Goal: Task Accomplishment & Management: Manage account settings

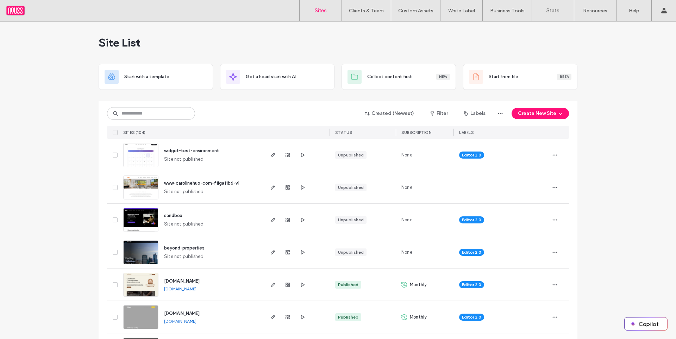
click at [133, 103] on div "Created (Newest) Filter Labels Create New Site SITES (104) STATUS SUBSCRIPTION …" at bounding box center [338, 120] width 462 height 38
click at [133, 108] on input at bounding box center [151, 113] width 88 height 13
type input "****"
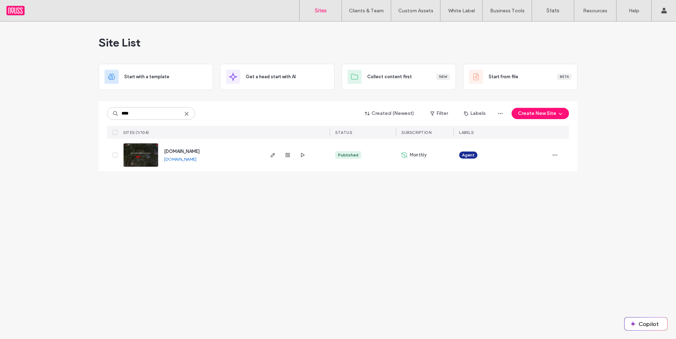
click at [193, 158] on link "www.mikebrodie.com" at bounding box center [180, 158] width 32 height 5
click at [200, 151] on span "www.mikebrodie.com" at bounding box center [182, 151] width 36 height 5
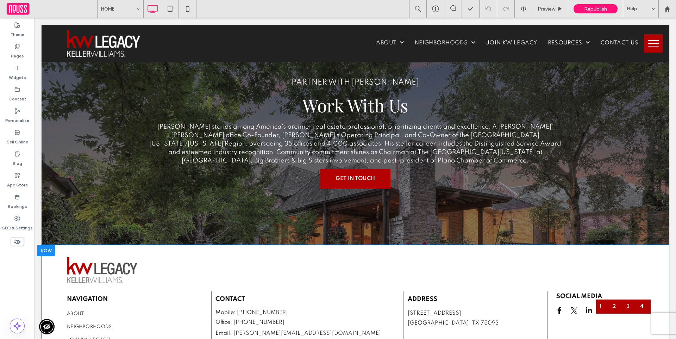
scroll to position [2283, 0]
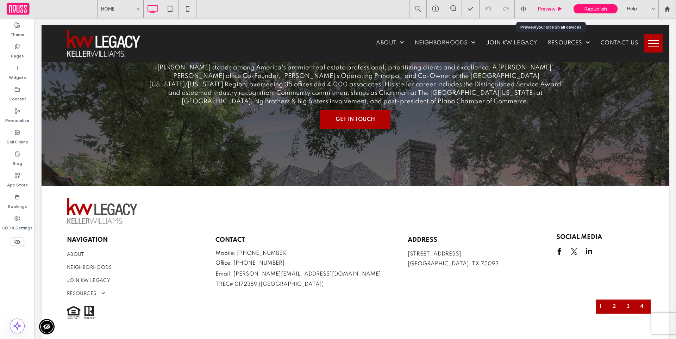
click at [557, 8] on icon at bounding box center [559, 8] width 5 height 5
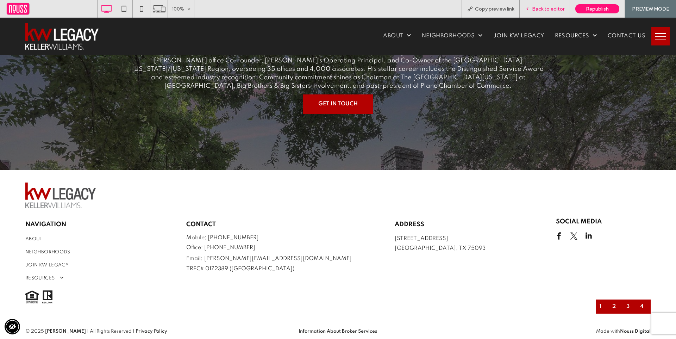
scroll to position [2252, 0]
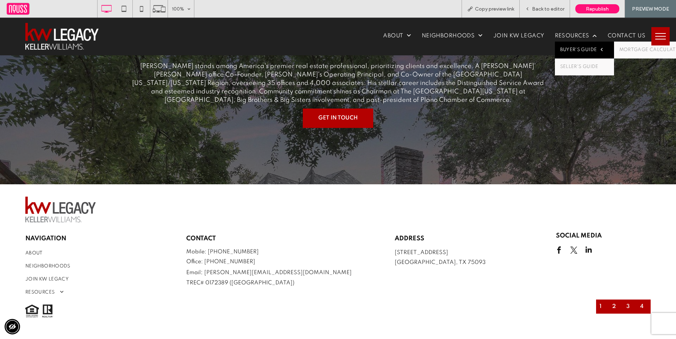
drag, startPoint x: 569, startPoint y: 49, endPoint x: 502, endPoint y: 58, distance: 67.9
click at [569, 49] on span "BUYER'S GUIDE" at bounding box center [581, 50] width 43 height 6
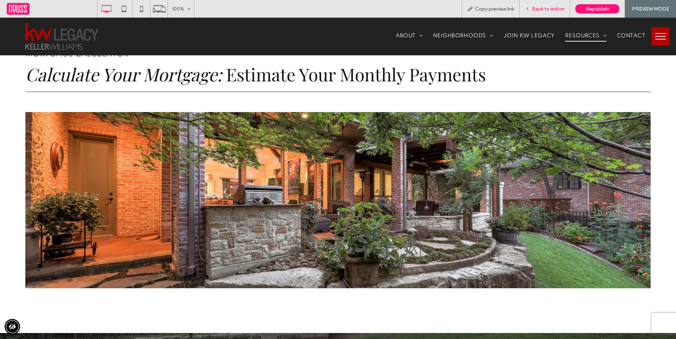
click at [553, 9] on span "Back to editor" at bounding box center [548, 9] width 32 height 6
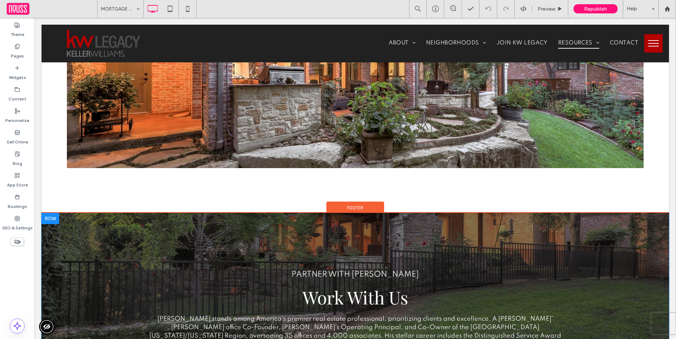
scroll to position [186, 0]
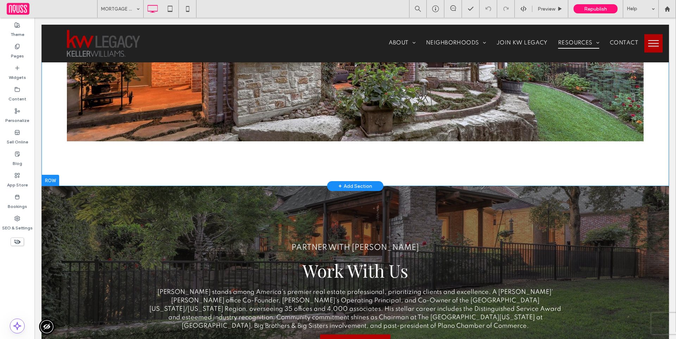
click at [219, 161] on div "MORTGAGE CALCULATOR Calculate Your Mortgage: Estimate Your Monthly Payments Cli…" at bounding box center [355, 12] width 627 height 348
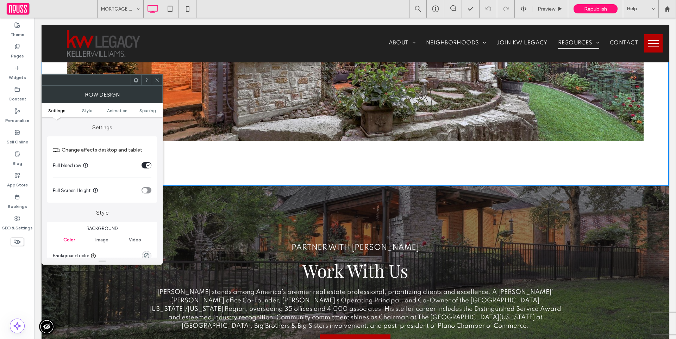
click at [156, 75] on span at bounding box center [157, 80] width 5 height 11
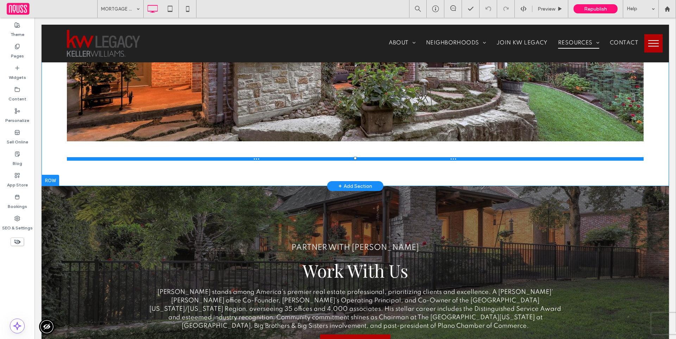
click at [186, 158] on div at bounding box center [355, 159] width 577 height 4
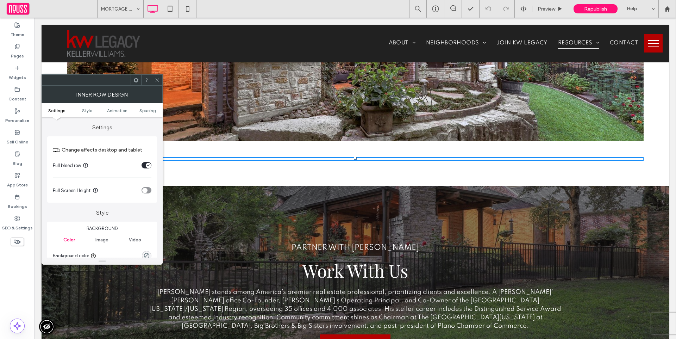
click at [158, 80] on icon at bounding box center [157, 79] width 5 height 5
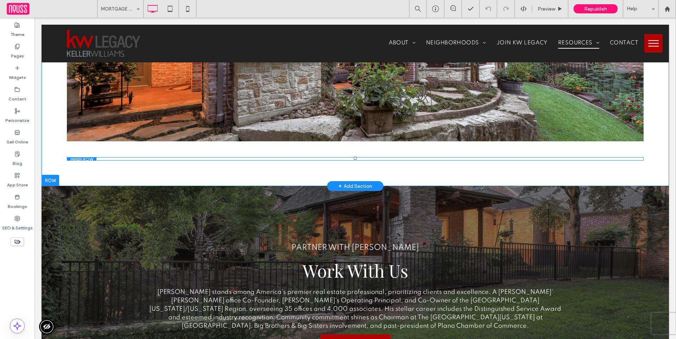
click at [332, 157] on div "Click To Paste" at bounding box center [355, 159] width 577 height 4
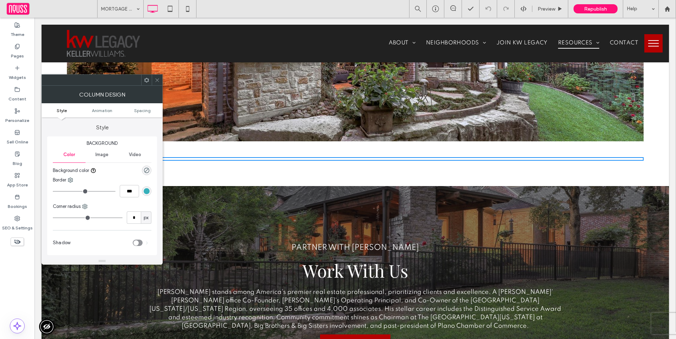
click at [157, 77] on icon at bounding box center [157, 79] width 5 height 5
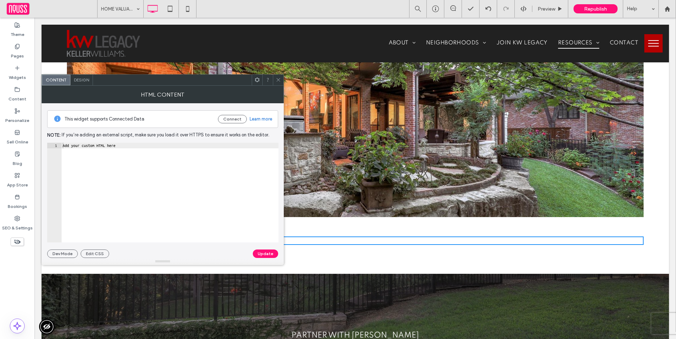
click at [107, 143] on div "Add your custom HTML here" at bounding box center [169, 193] width 217 height 100
paste textarea "**********"
type textarea "**********"
click at [262, 252] on button "Update" at bounding box center [265, 253] width 25 height 8
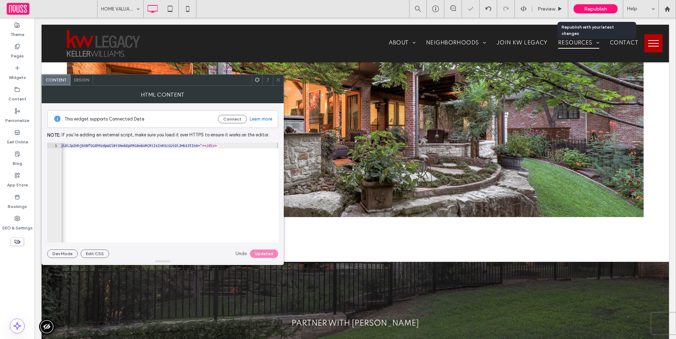
click at [586, 6] on span "Republish" at bounding box center [595, 9] width 23 height 6
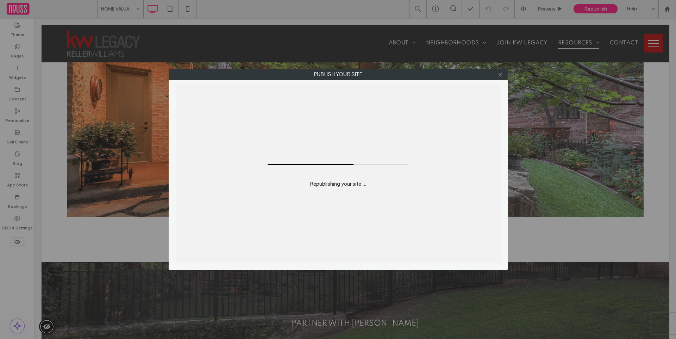
scroll to position [0, 0]
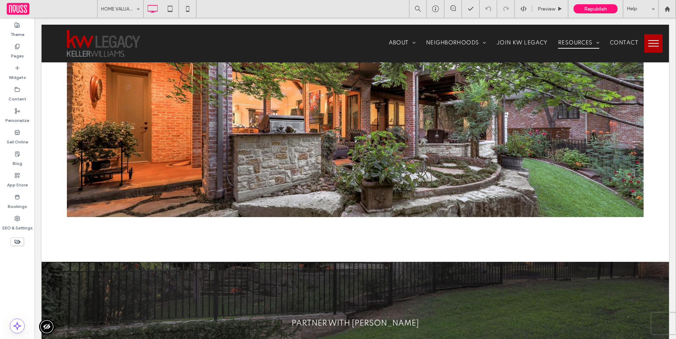
click at [644, 50] on button "menu" at bounding box center [653, 43] width 18 height 18
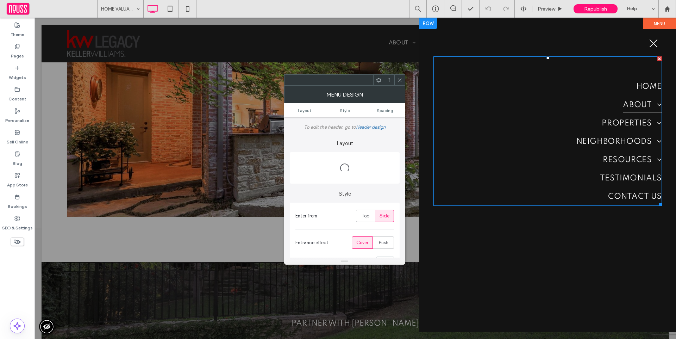
click at [595, 96] on link "ABOUT" at bounding box center [547, 105] width 229 height 18
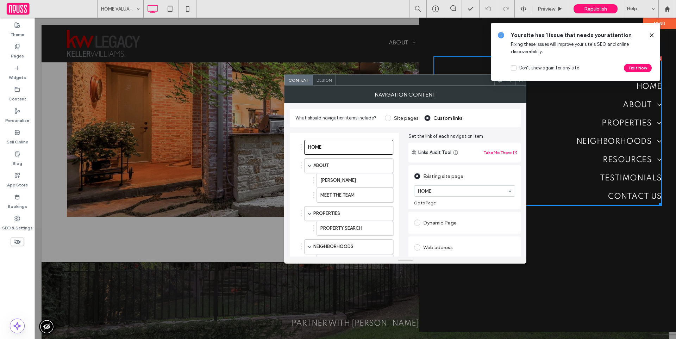
click at [323, 76] on div "Design" at bounding box center [324, 80] width 23 height 11
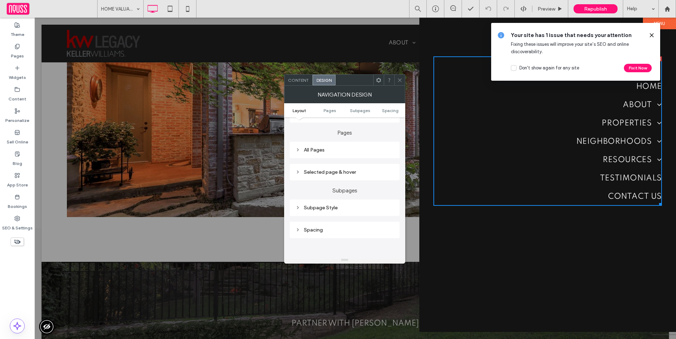
scroll to position [141, 0]
click at [342, 206] on div "Subpage Style" at bounding box center [344, 207] width 99 height 6
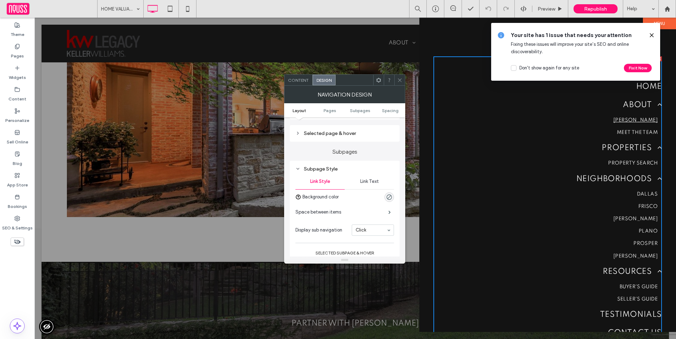
scroll to position [227, 0]
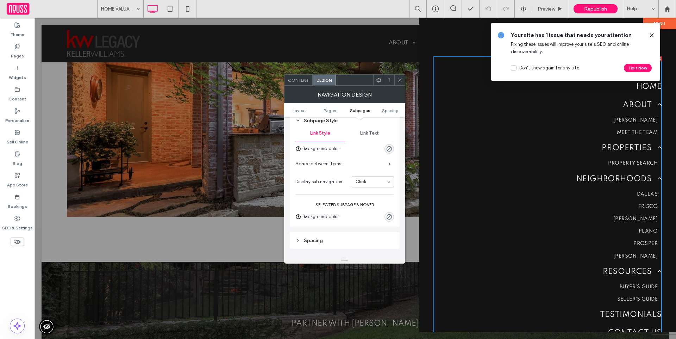
click at [376, 187] on section "Display sub navigation Click" at bounding box center [344, 182] width 99 height 18
click at [608, 10] on div "Republish" at bounding box center [596, 8] width 44 height 9
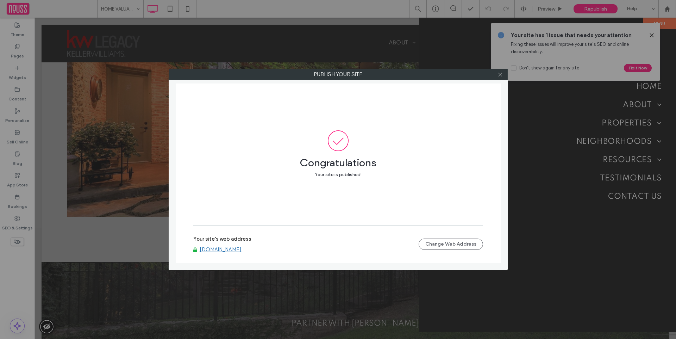
click at [503, 72] on div at bounding box center [500, 74] width 11 height 11
click at [500, 74] on use at bounding box center [500, 75] width 4 height 4
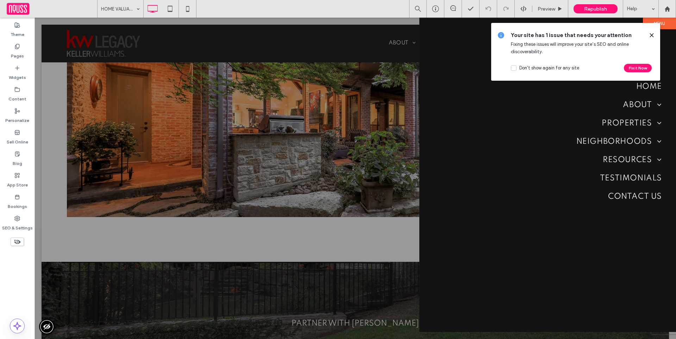
click at [655, 33] on div "Your site has 1 issue that needs your attention Fixing these issues will improv…" at bounding box center [575, 52] width 169 height 58
click at [652, 33] on icon at bounding box center [652, 35] width 6 height 6
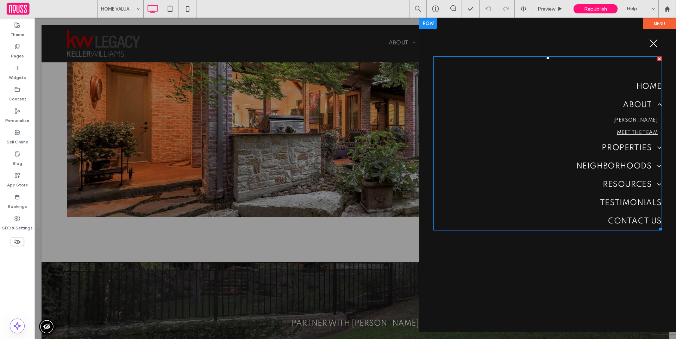
click at [636, 131] on span "MEET THE TEAM" at bounding box center [637, 132] width 41 height 7
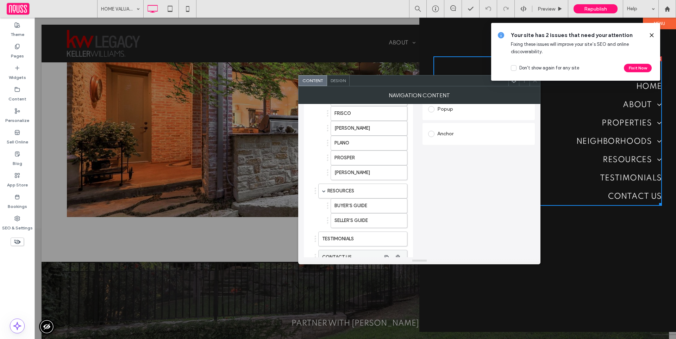
scroll to position [211, 0]
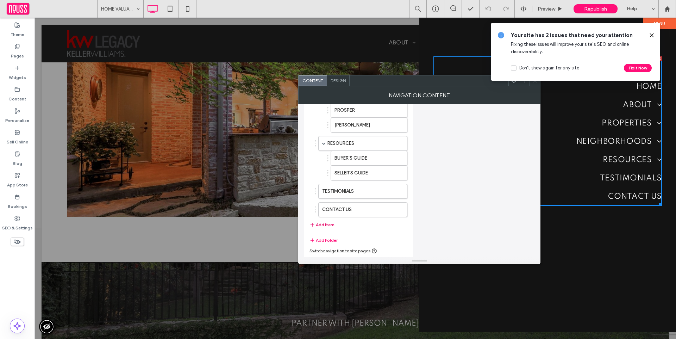
click at [319, 227] on button "Add Item" at bounding box center [322, 224] width 25 height 8
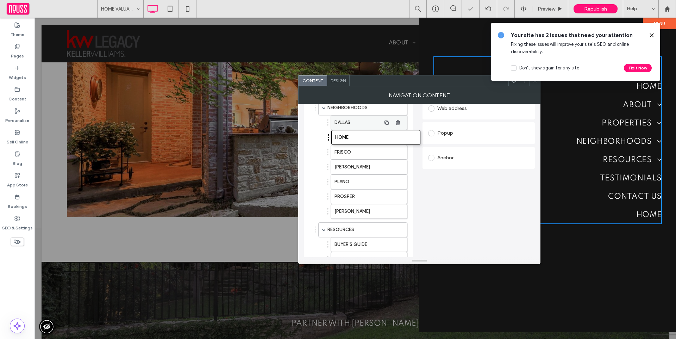
drag, startPoint x: 347, startPoint y: 227, endPoint x: 361, endPoint y: 118, distance: 109.6
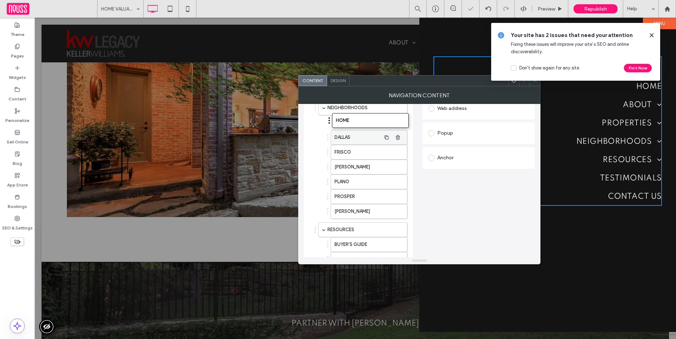
drag, startPoint x: 354, startPoint y: 136, endPoint x: 356, endPoint y: 115, distance: 20.5
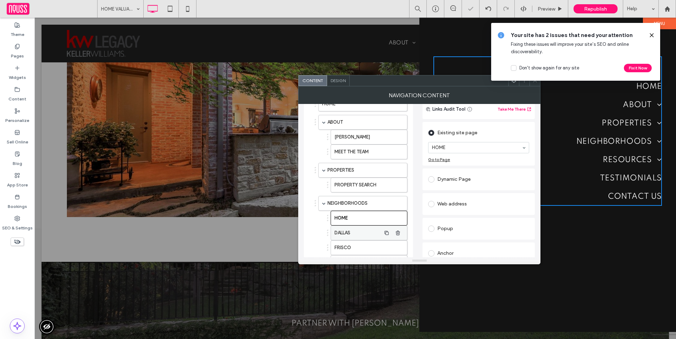
scroll to position [44, 0]
click at [364, 234] on label "DALLAS" at bounding box center [358, 233] width 46 height 14
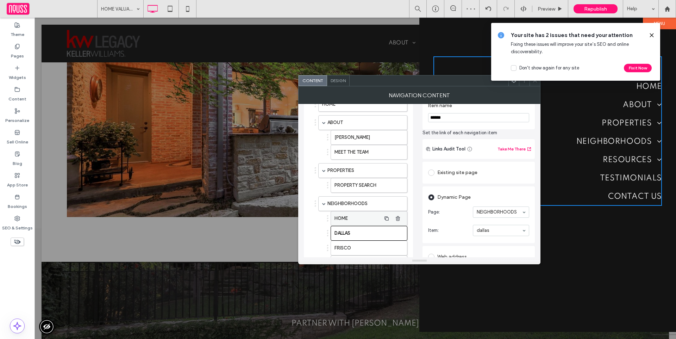
drag, startPoint x: 362, startPoint y: 218, endPoint x: 372, endPoint y: 214, distance: 10.5
click at [362, 218] on label "HOME" at bounding box center [358, 218] width 46 height 14
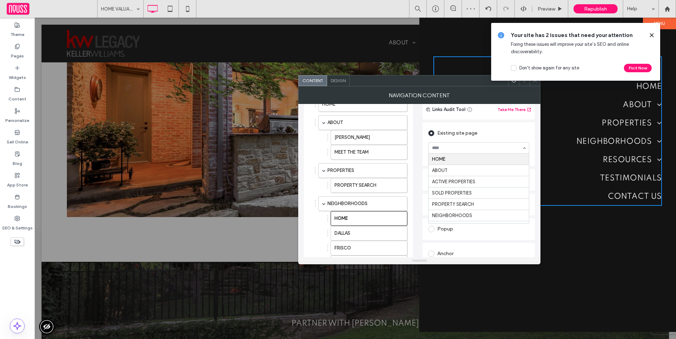
click at [482, 132] on div "Existing site page" at bounding box center [478, 132] width 101 height 11
click at [467, 181] on div "Dynamic Page" at bounding box center [478, 179] width 101 height 11
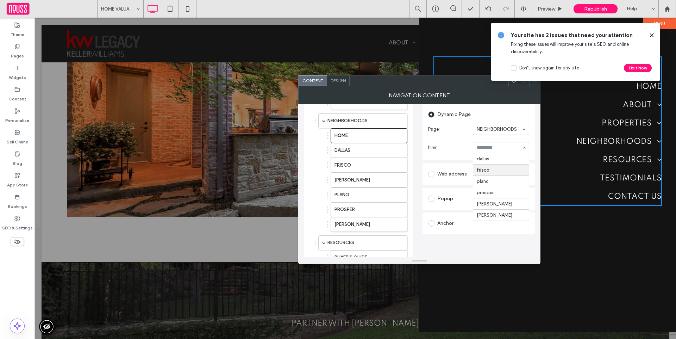
scroll to position [130, 0]
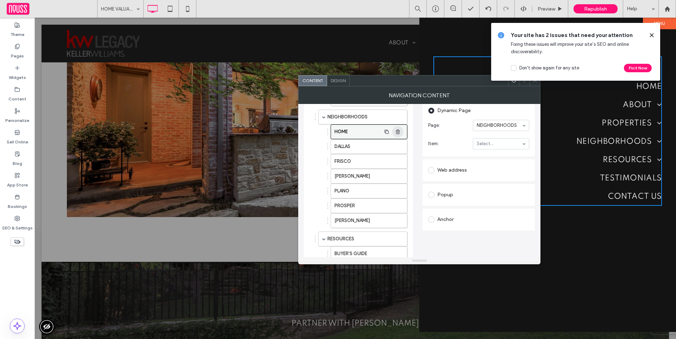
click at [399, 133] on icon "button" at bounding box center [398, 132] width 6 height 6
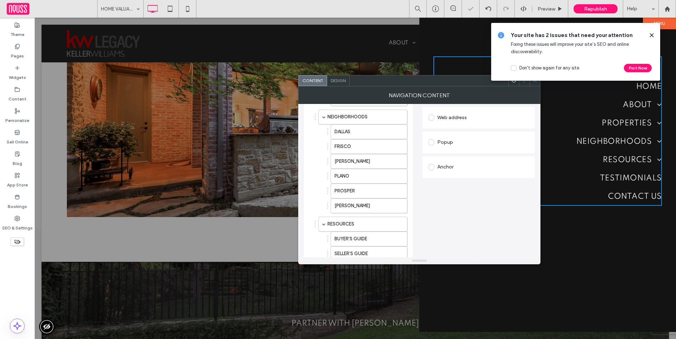
click at [241, 88] on div at bounding box center [356, 178] width 642 height 321
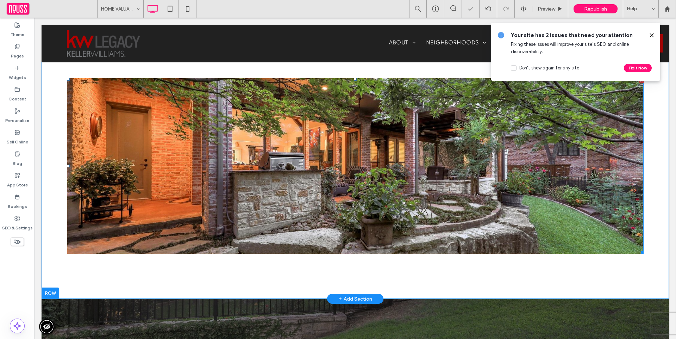
scroll to position [0, 0]
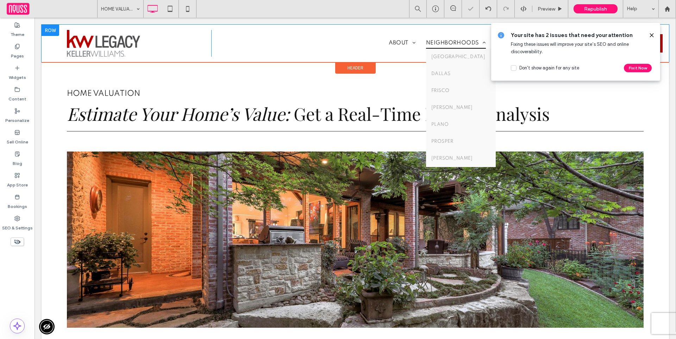
click at [452, 45] on li "NEIGHBORHOODS COLLIN COUNTY DALLAS FRISCO MCKINNEY PLANO PROSPER RICHARDSON" at bounding box center [456, 43] width 70 height 11
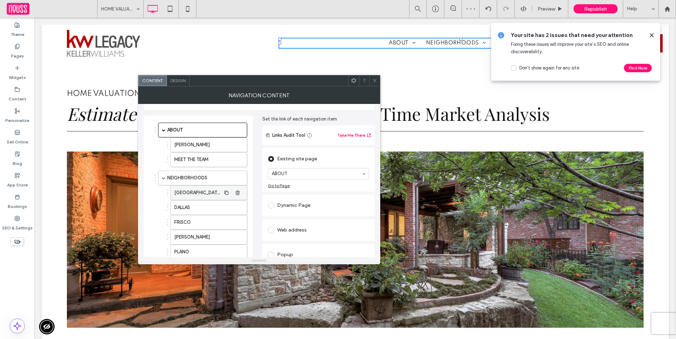
scroll to position [25, 0]
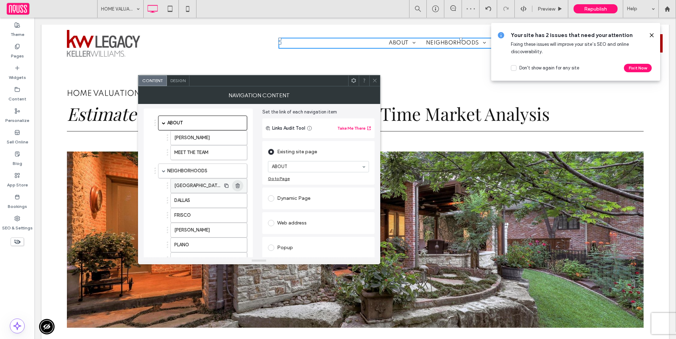
click at [239, 185] on icon "button" at bounding box center [238, 186] width 6 height 6
click at [374, 81] on use at bounding box center [375, 81] width 4 height 4
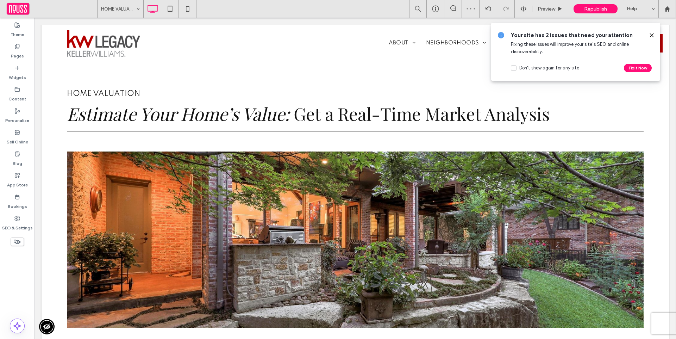
click at [650, 36] on icon at bounding box center [652, 35] width 6 height 6
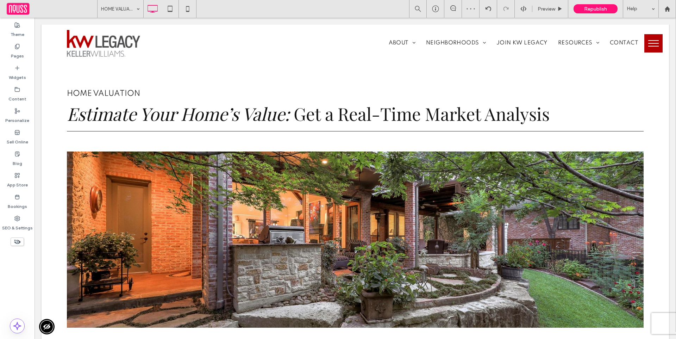
click at [644, 43] on button "menu" at bounding box center [653, 43] width 18 height 18
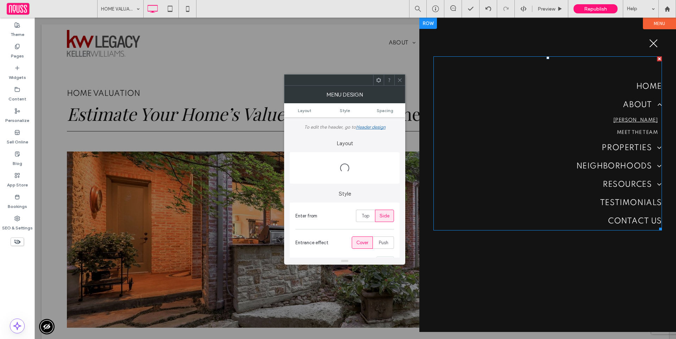
click at [576, 119] on link "MIKE BRODIE" at bounding box center [547, 120] width 229 height 12
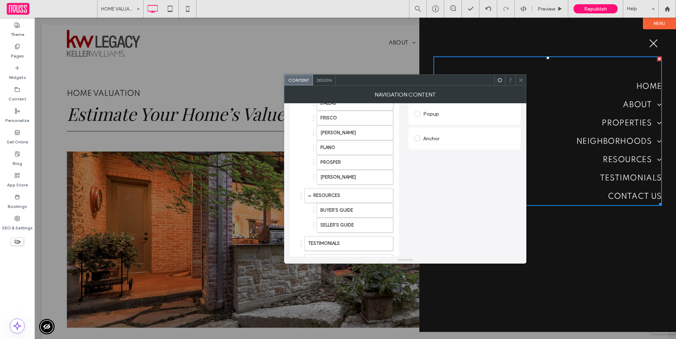
scroll to position [211, 0]
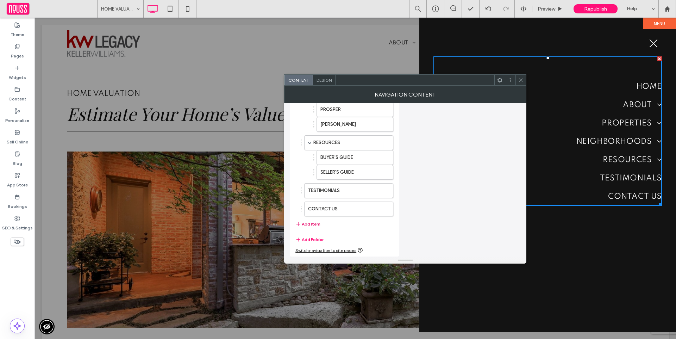
click at [313, 226] on button "Add Item" at bounding box center [307, 224] width 25 height 8
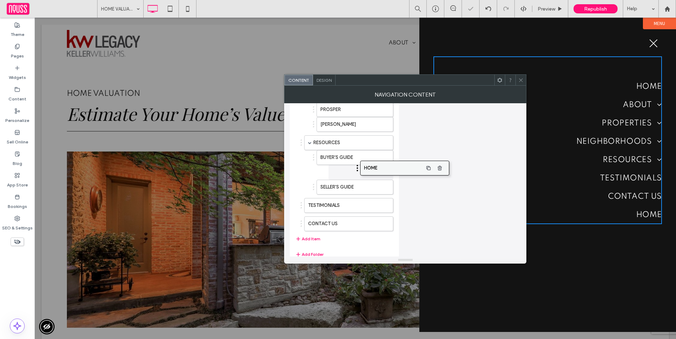
drag, startPoint x: 312, startPoint y: 227, endPoint x: 368, endPoint y: 168, distance: 81.4
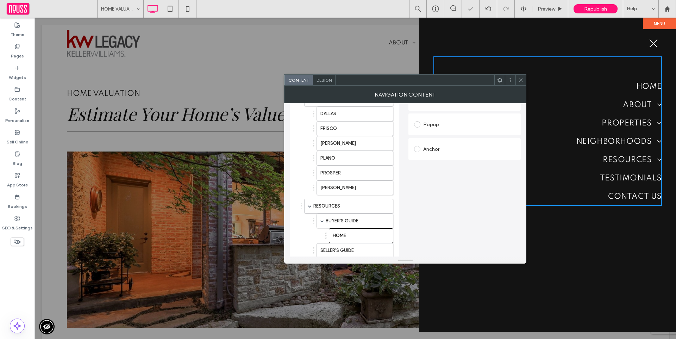
scroll to position [0, 0]
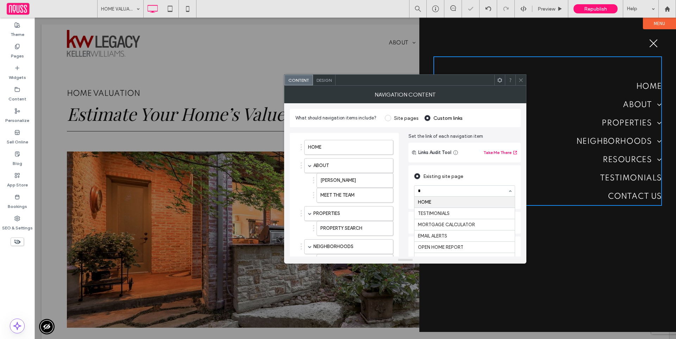
type input "**"
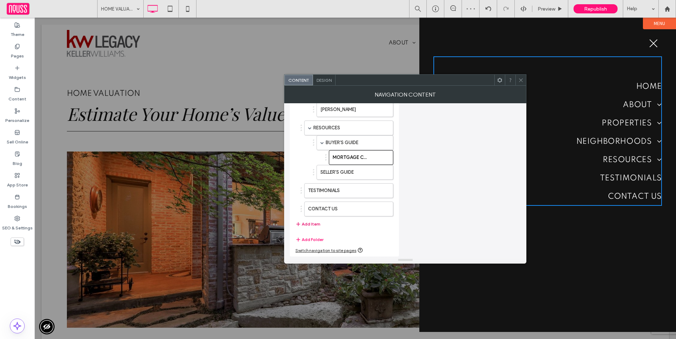
click at [312, 225] on button "Add Item" at bounding box center [307, 224] width 25 height 8
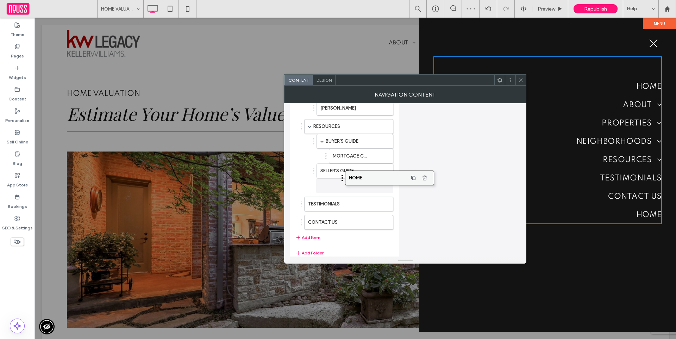
drag, startPoint x: 312, startPoint y: 227, endPoint x: 355, endPoint y: 182, distance: 61.5
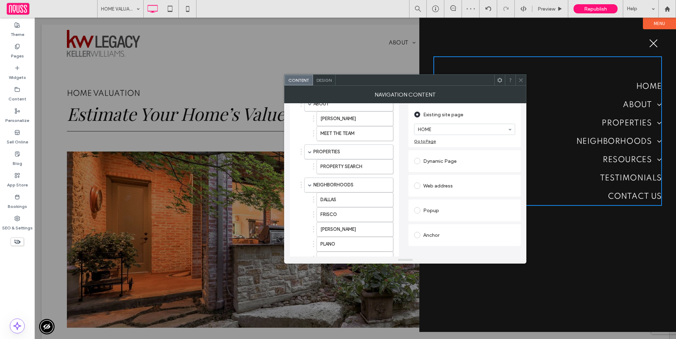
scroll to position [0, 0]
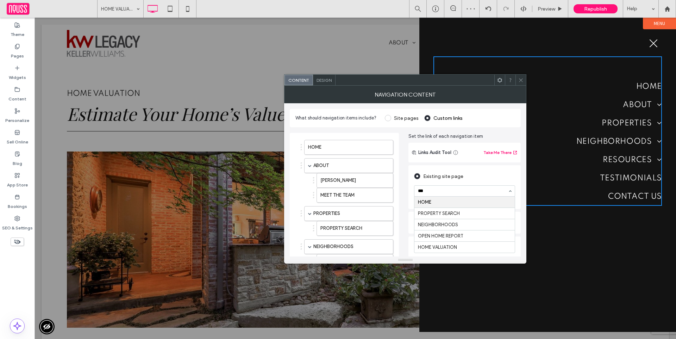
type input "****"
click at [523, 82] on icon at bounding box center [520, 79] width 5 height 5
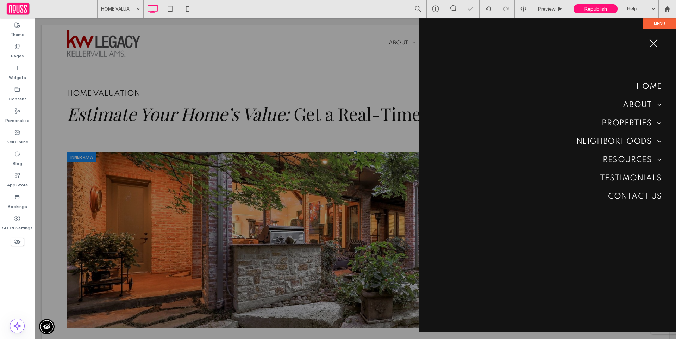
click at [357, 190] on div at bounding box center [356, 178] width 642 height 321
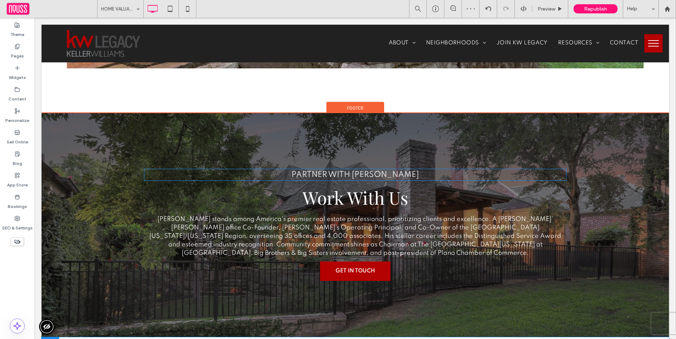
scroll to position [426, 0]
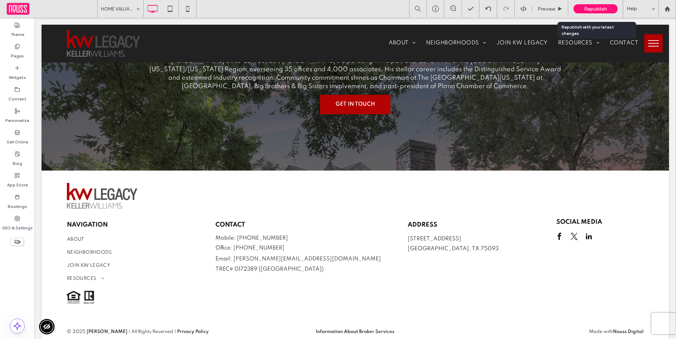
click at [603, 9] on span "Republish" at bounding box center [595, 9] width 23 height 6
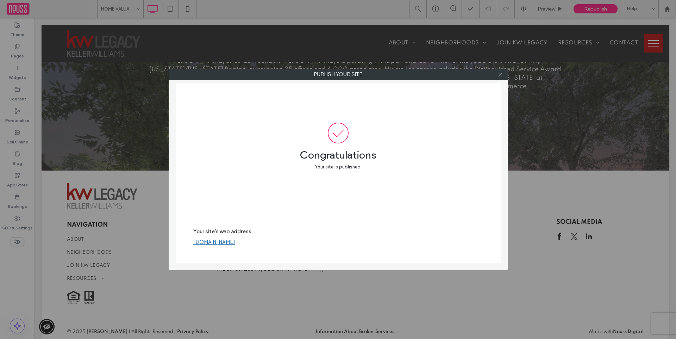
click at [497, 77] on div at bounding box center [500, 74] width 11 height 11
click at [499, 75] on icon at bounding box center [500, 74] width 5 height 5
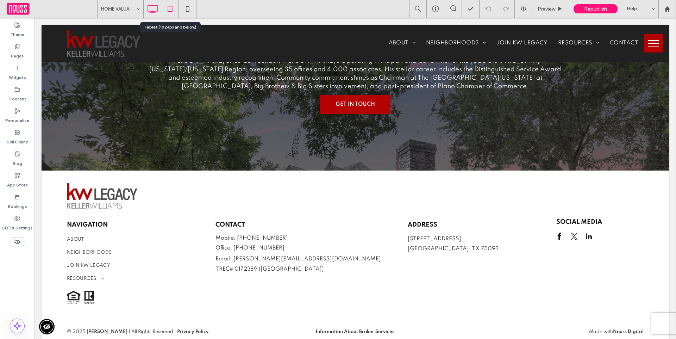
drag, startPoint x: 165, startPoint y: 5, endPoint x: 177, endPoint y: 6, distance: 12.1
click at [165, 5] on icon at bounding box center [170, 9] width 14 height 14
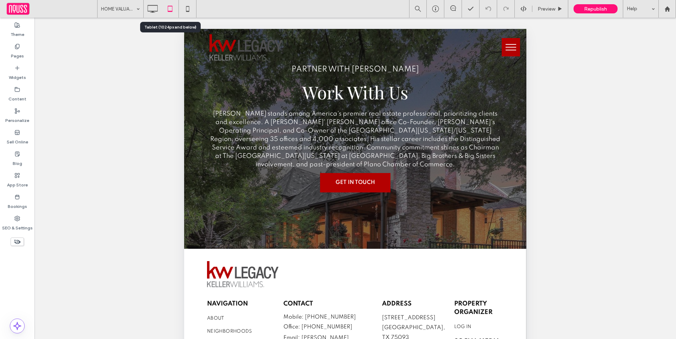
scroll to position [387, 0]
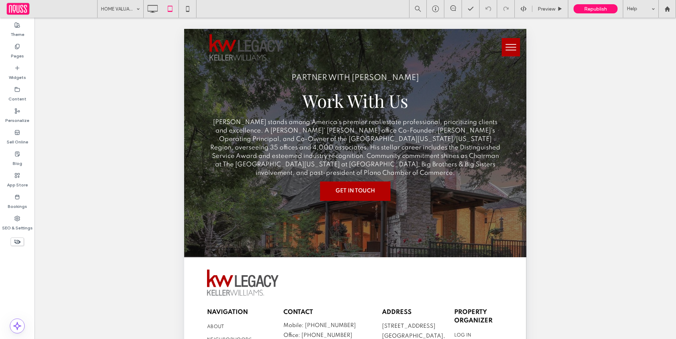
click at [510, 46] on button "menu" at bounding box center [511, 47] width 18 height 18
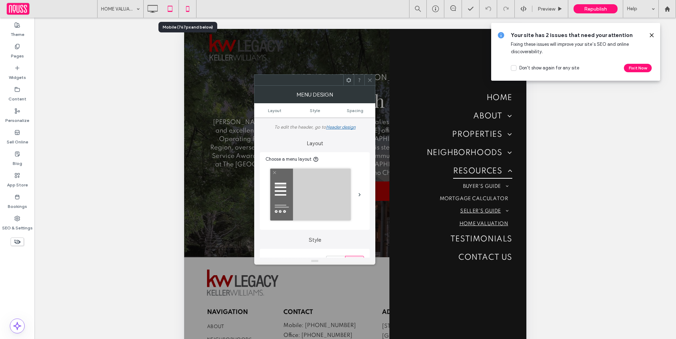
click at [185, 7] on icon at bounding box center [188, 9] width 14 height 14
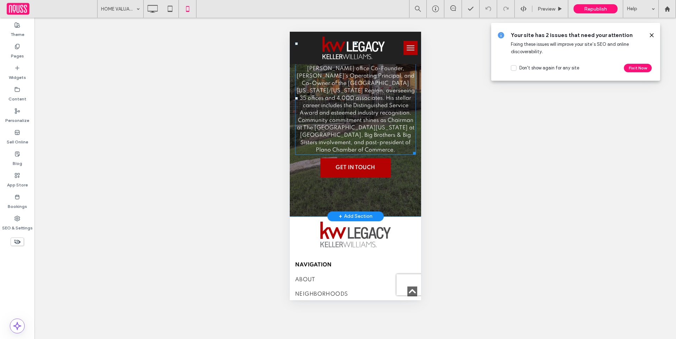
scroll to position [1088, 0]
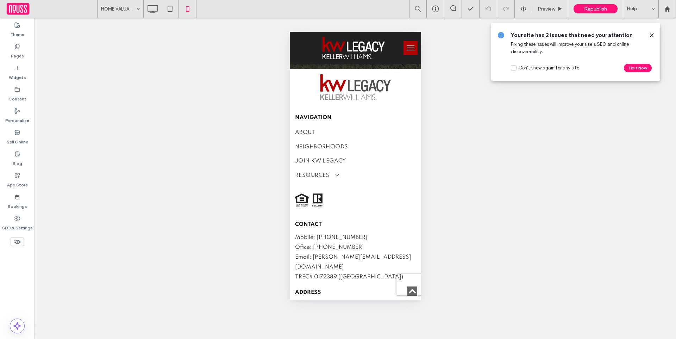
click at [406, 45] on button "menu" at bounding box center [410, 48] width 14 height 14
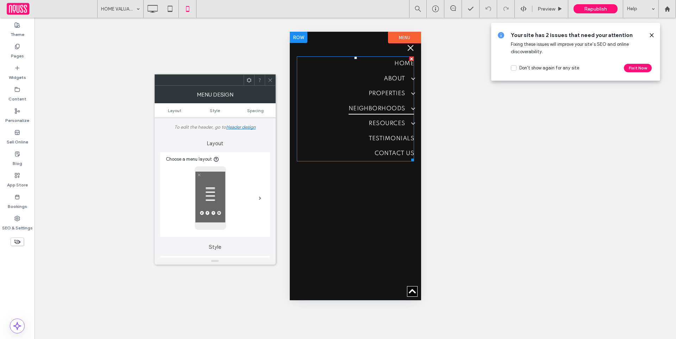
click at [405, 107] on span at bounding box center [410, 108] width 12 height 7
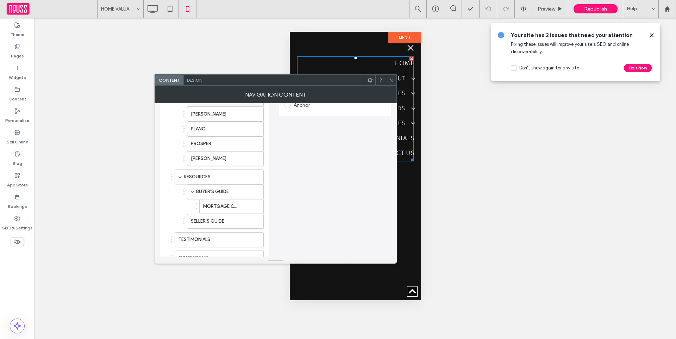
scroll to position [119, 0]
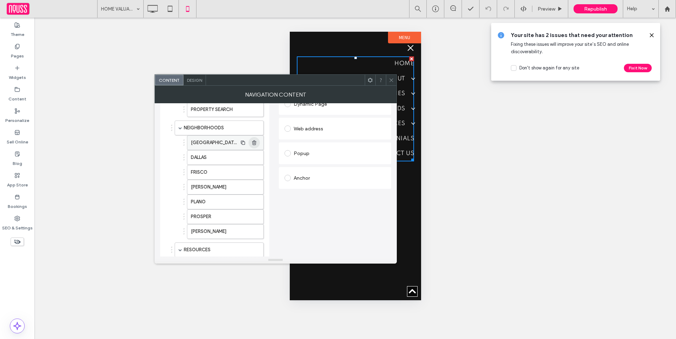
click at [257, 140] on span "button" at bounding box center [254, 142] width 11 height 11
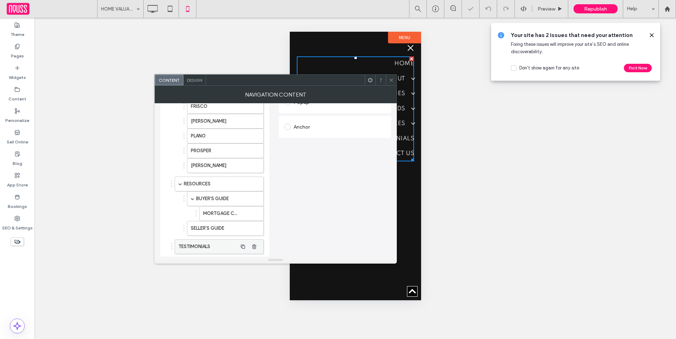
scroll to position [226, 0]
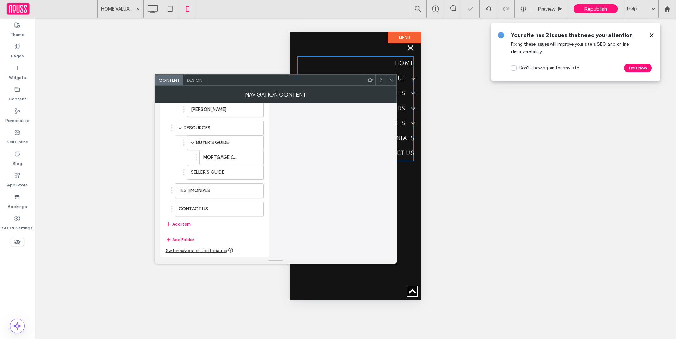
click at [179, 224] on button "Add Item" at bounding box center [178, 224] width 25 height 8
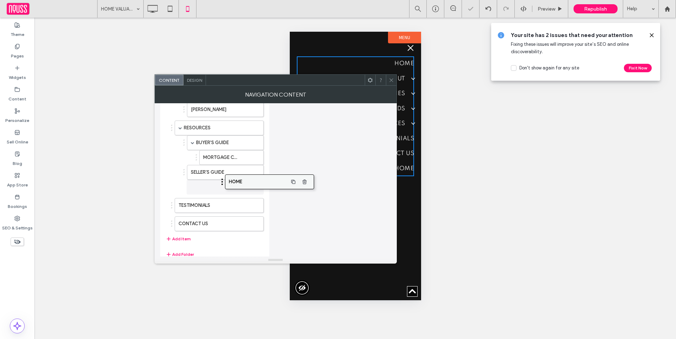
drag, startPoint x: 187, startPoint y: 226, endPoint x: 237, endPoint y: 180, distance: 68.0
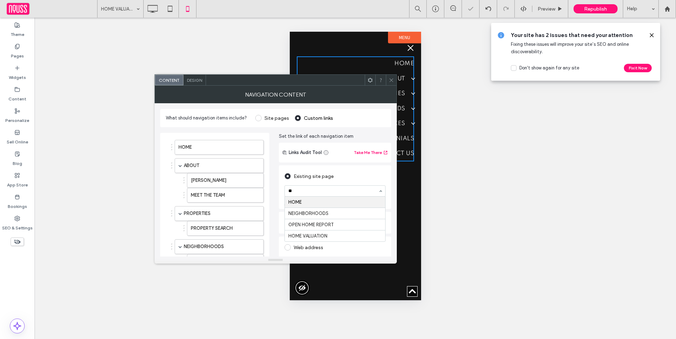
type input "***"
click at [195, 84] on div "Design" at bounding box center [194, 80] width 23 height 11
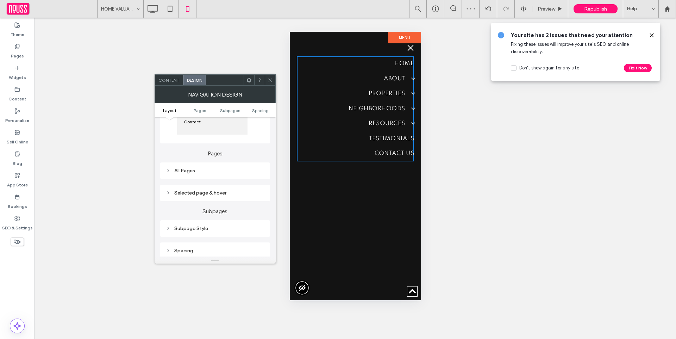
click at [225, 230] on div "Subpage Style" at bounding box center [215, 228] width 99 height 6
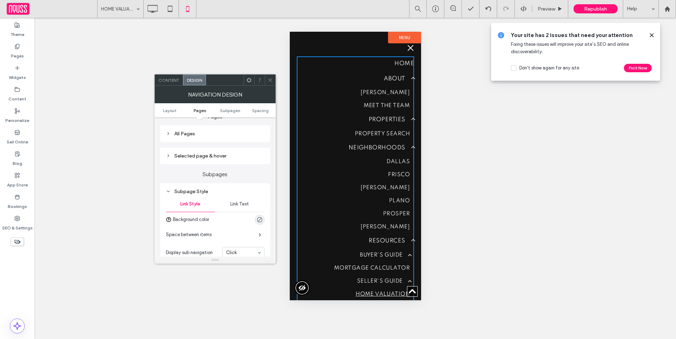
scroll to position [202, 0]
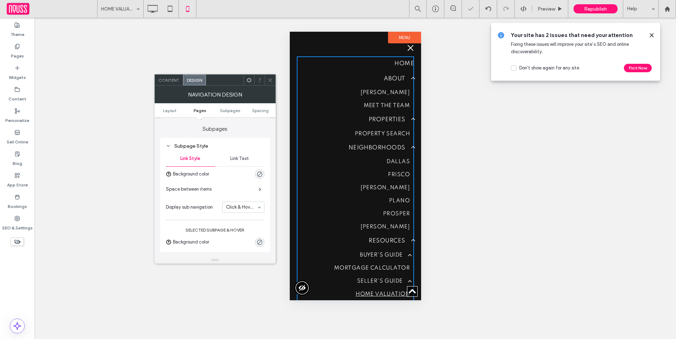
click at [269, 81] on icon at bounding box center [270, 79] width 5 height 5
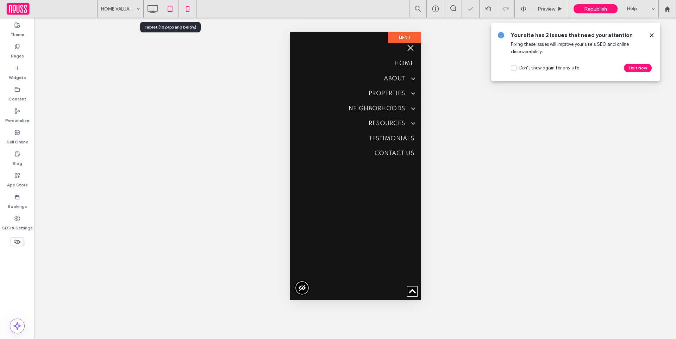
click at [169, 11] on use at bounding box center [170, 9] width 5 height 6
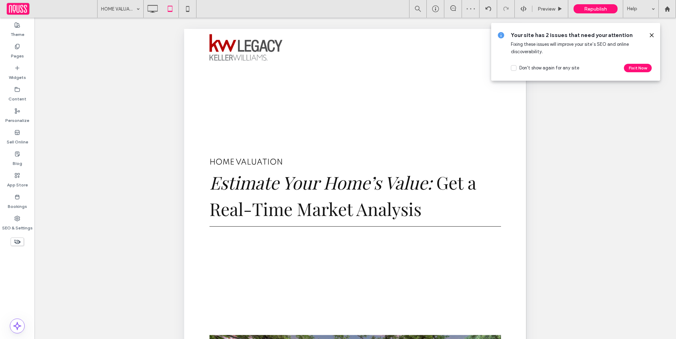
scroll to position [0, 0]
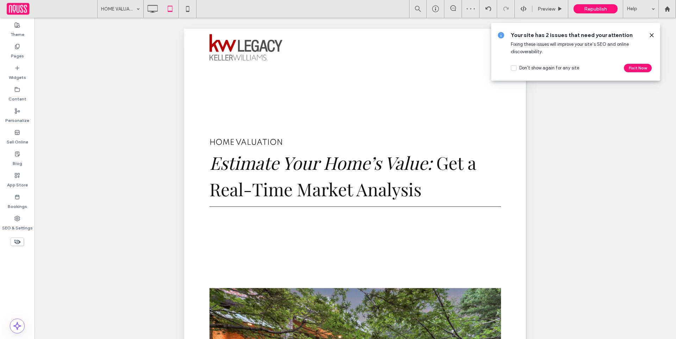
click at [649, 34] on icon at bounding box center [652, 35] width 6 height 6
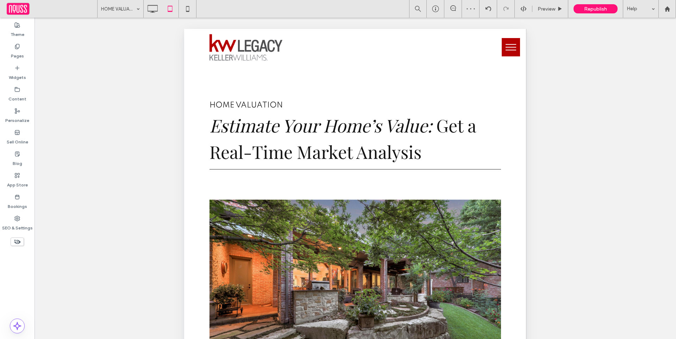
click at [502, 45] on button "menu" at bounding box center [511, 47] width 18 height 18
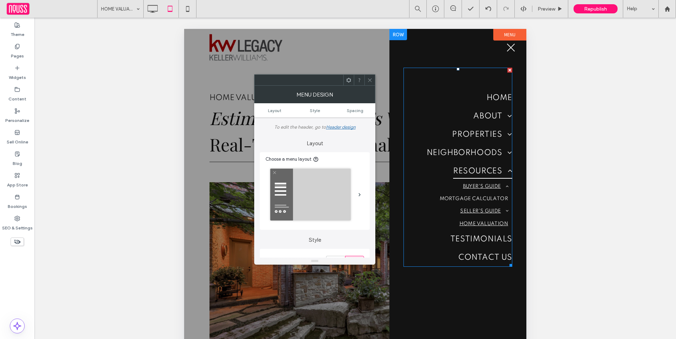
click at [468, 182] on link "BUYER'S GUIDE" at bounding box center [458, 186] width 109 height 12
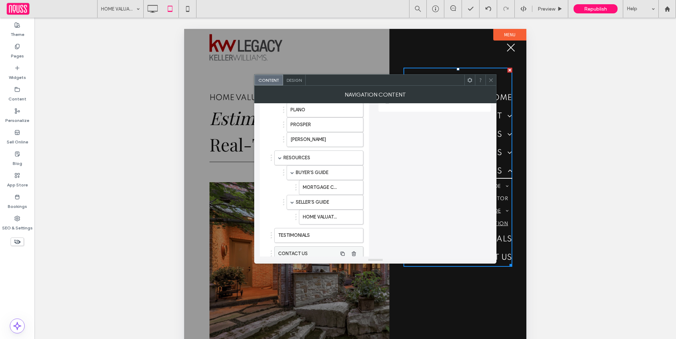
scroll to position [240, 0]
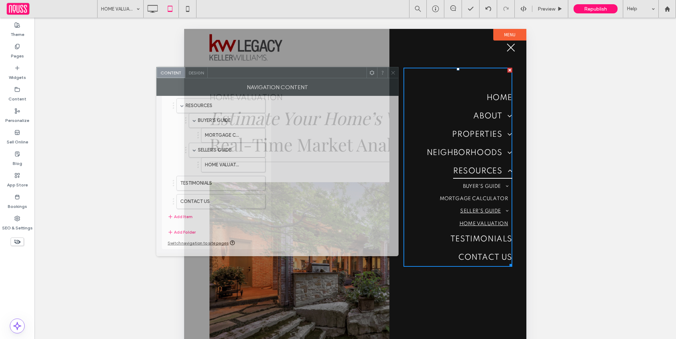
drag, startPoint x: 376, startPoint y: 82, endPoint x: 294, endPoint y: 76, distance: 81.6
click at [294, 76] on div at bounding box center [287, 72] width 159 height 11
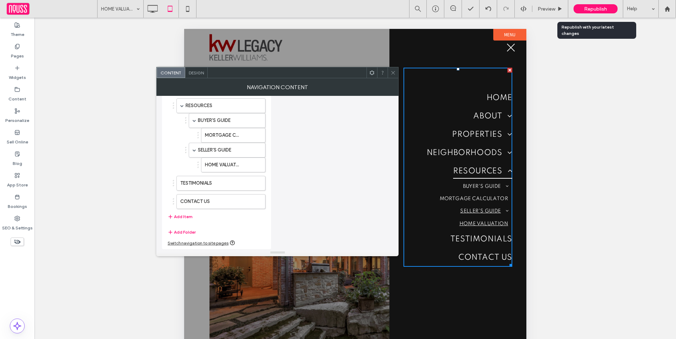
click at [587, 6] on span "Republish" at bounding box center [595, 9] width 23 height 6
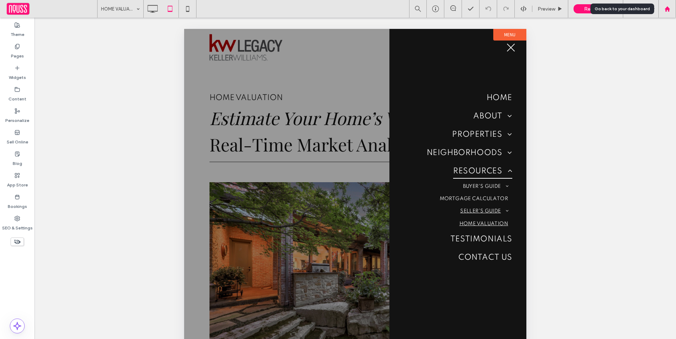
click at [664, 12] on div at bounding box center [667, 9] width 18 height 18
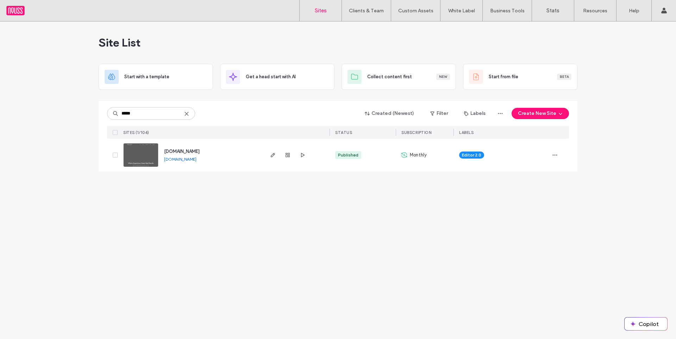
type input "*****"
click at [174, 151] on span "www.debbiegates.com" at bounding box center [182, 151] width 36 height 5
click at [175, 161] on link "www.debbiegates.com" at bounding box center [180, 158] width 32 height 5
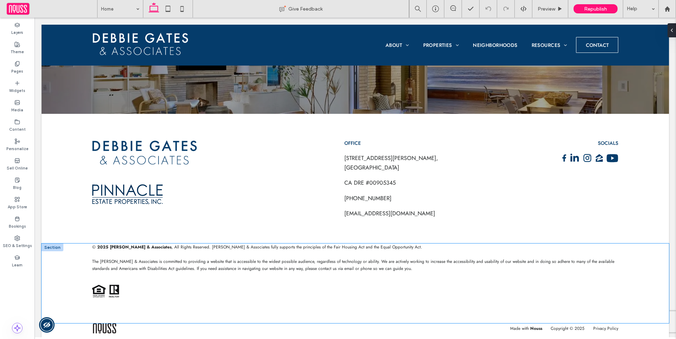
scroll to position [0, 105]
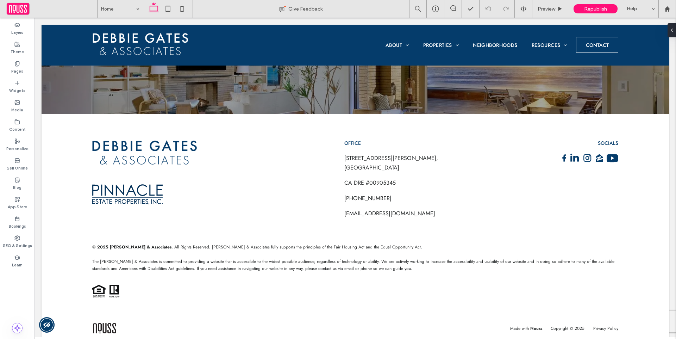
click at [16, 309] on div "Layers Theme Pages Widgets Media Content Personalize Sell Online Blog App Store…" at bounding box center [17, 178] width 35 height 321
